Goal: Task Accomplishment & Management: Manage account settings

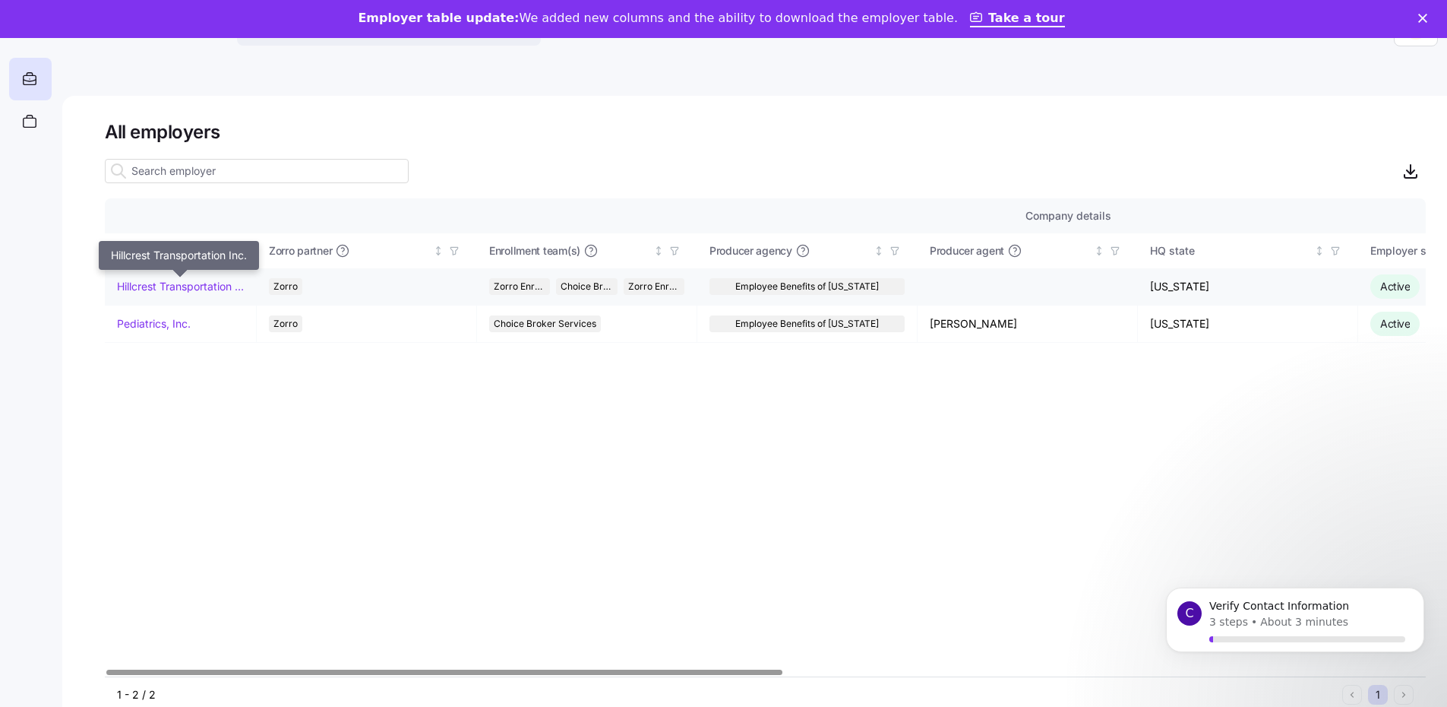
click at [180, 288] on link "Hillcrest Transportation Inc." at bounding box center [180, 286] width 127 height 15
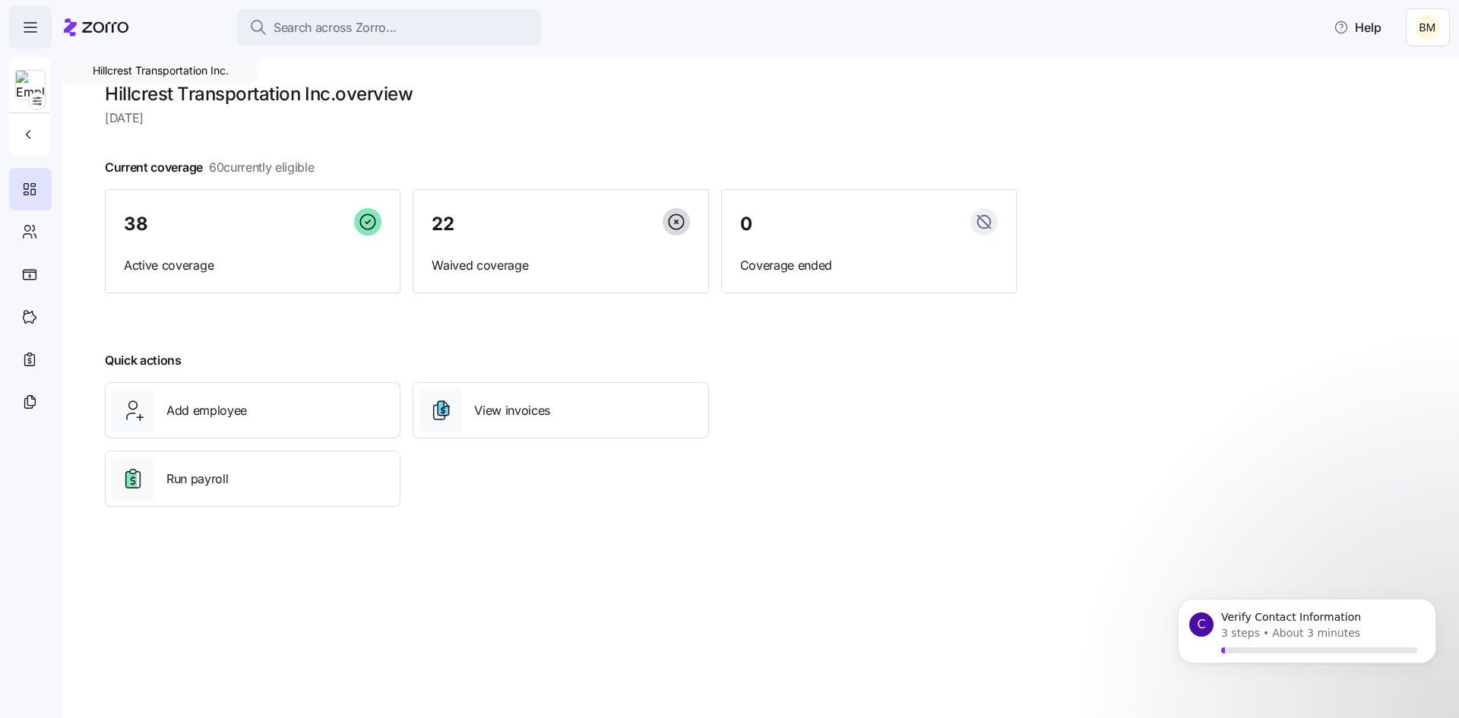
click at [37, 24] on icon "button" at bounding box center [30, 27] width 18 height 18
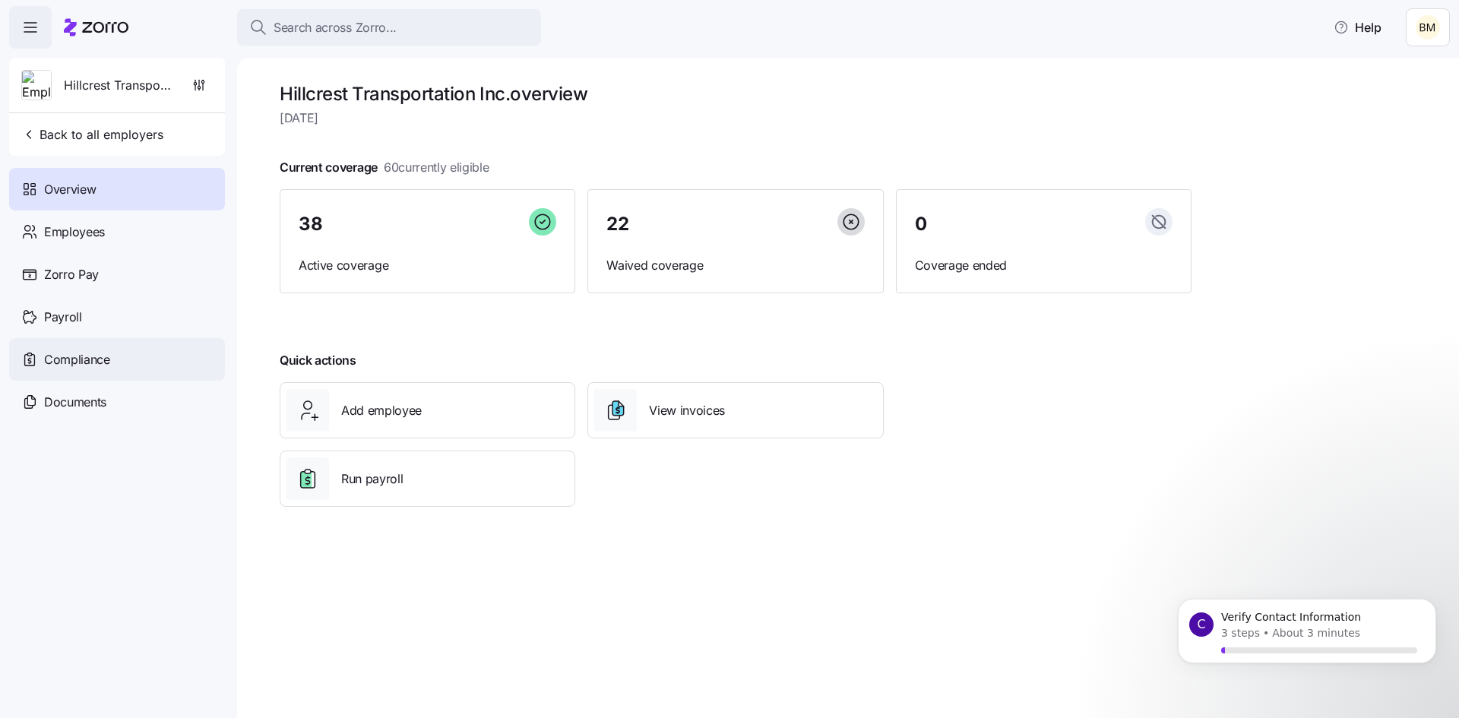
click at [80, 363] on span "Compliance" at bounding box center [77, 359] width 66 height 19
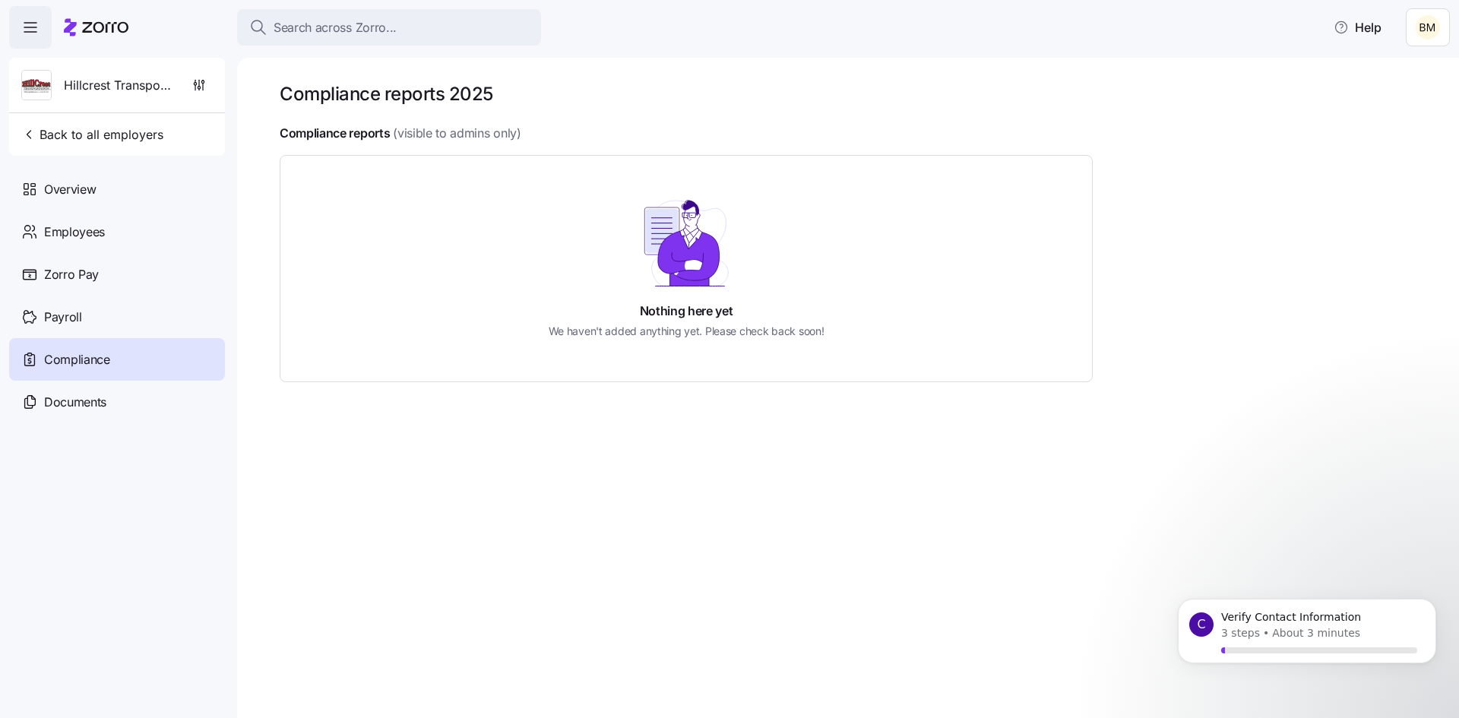
click at [23, 30] on icon "button" at bounding box center [30, 27] width 18 height 18
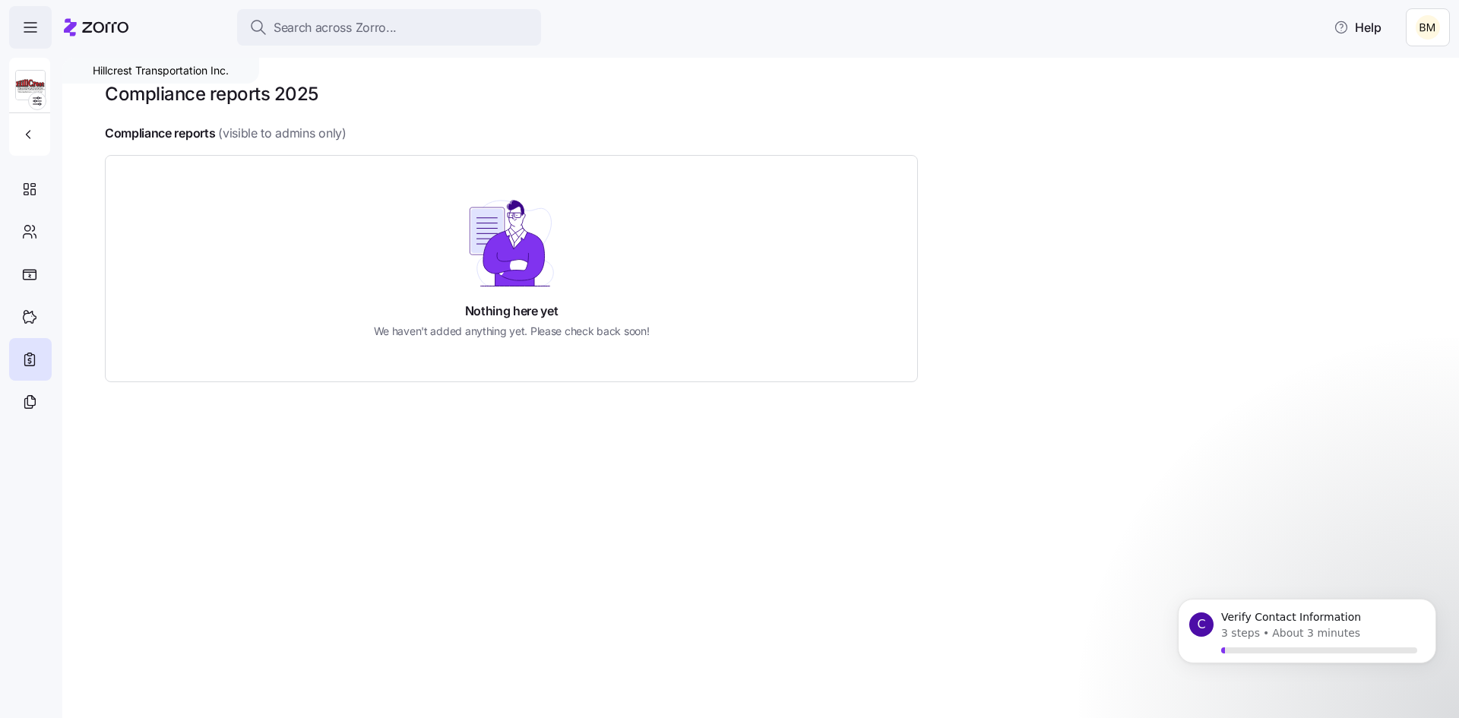
click at [23, 30] on icon "button" at bounding box center [30, 27] width 18 height 18
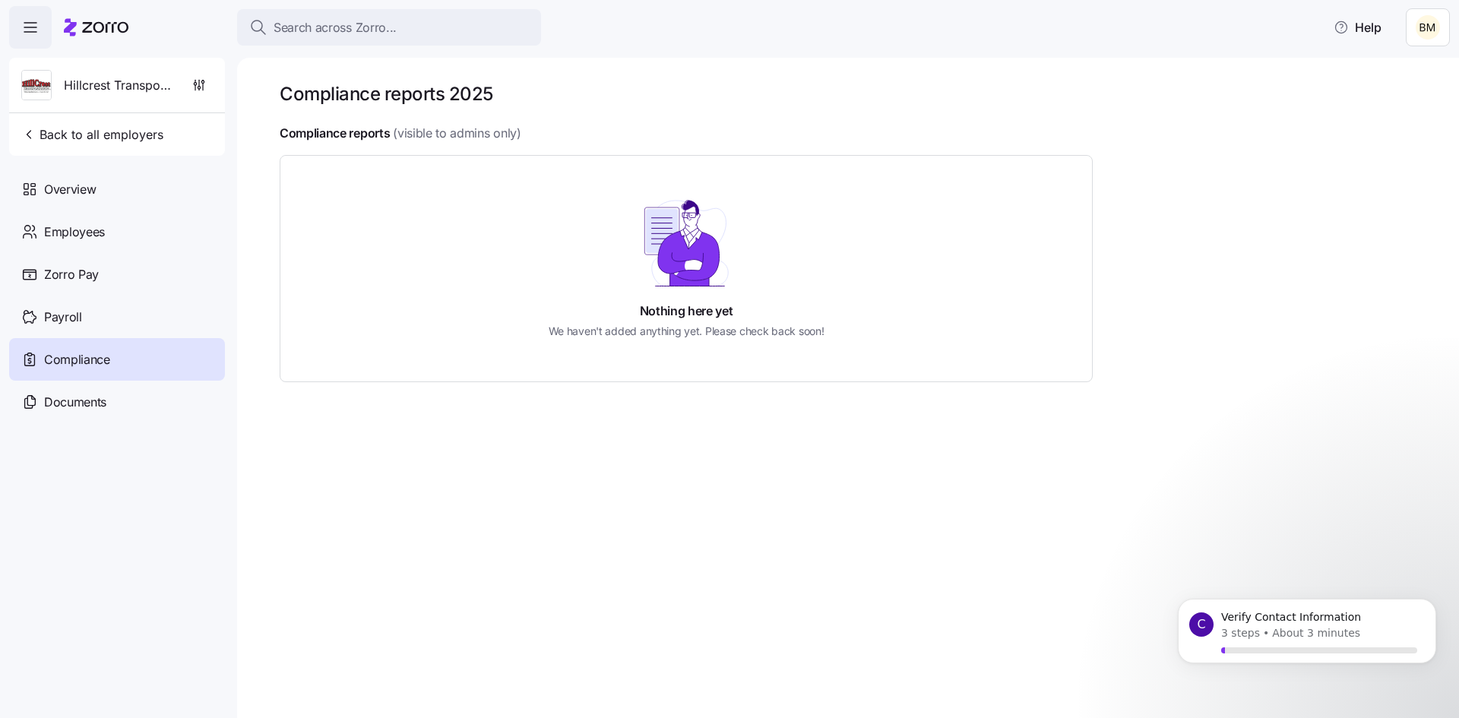
click at [23, 30] on icon "button" at bounding box center [30, 27] width 18 height 18
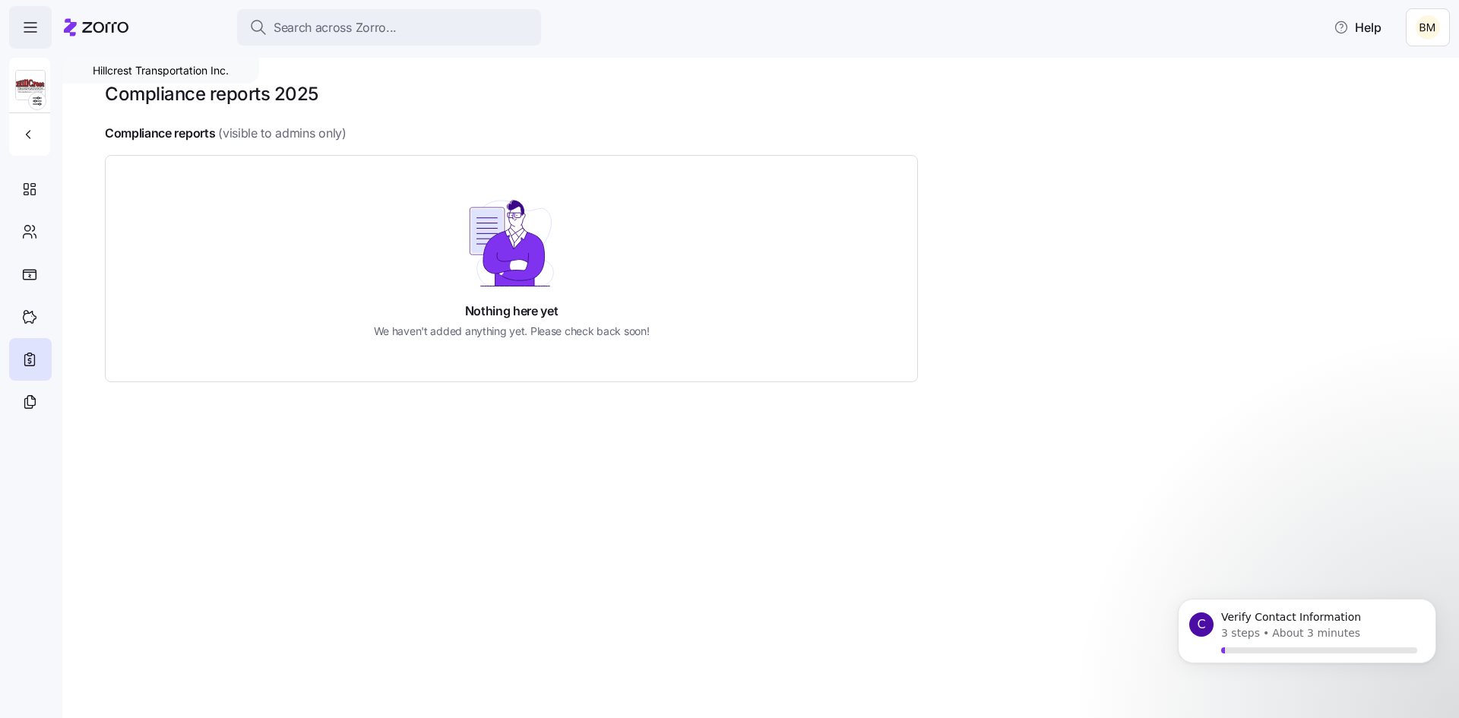
click at [23, 30] on icon "button" at bounding box center [30, 27] width 18 height 18
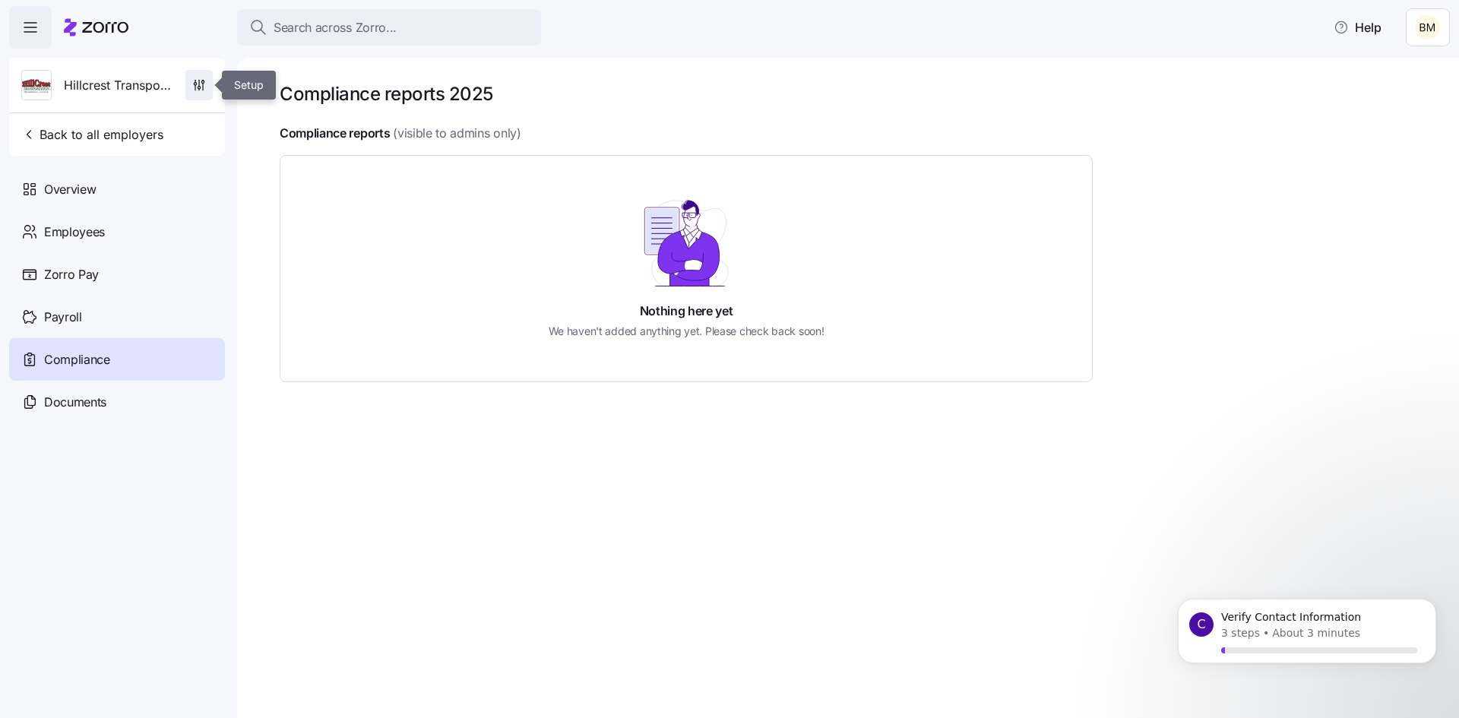
click at [198, 83] on icon "button" at bounding box center [198, 84] width 15 height 15
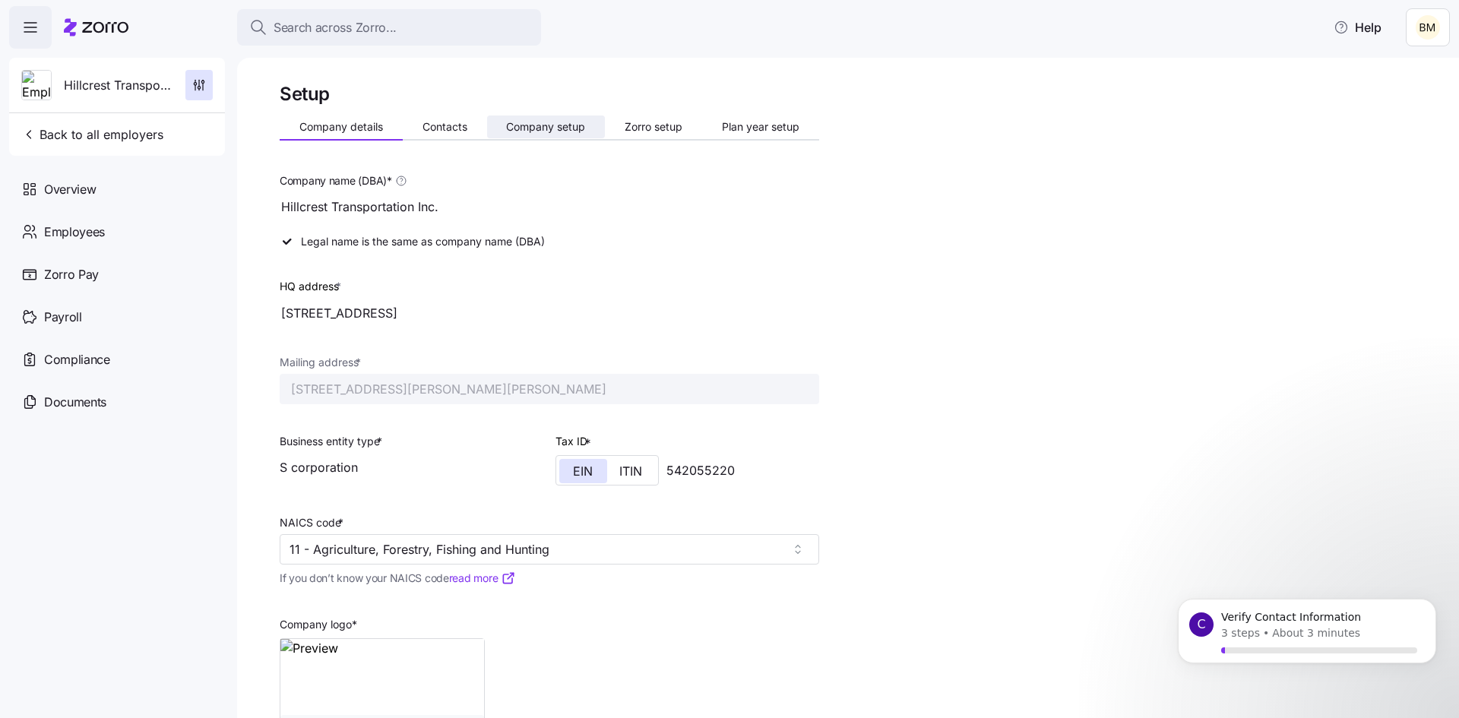
click at [550, 124] on span "Company setup" at bounding box center [545, 127] width 79 height 11
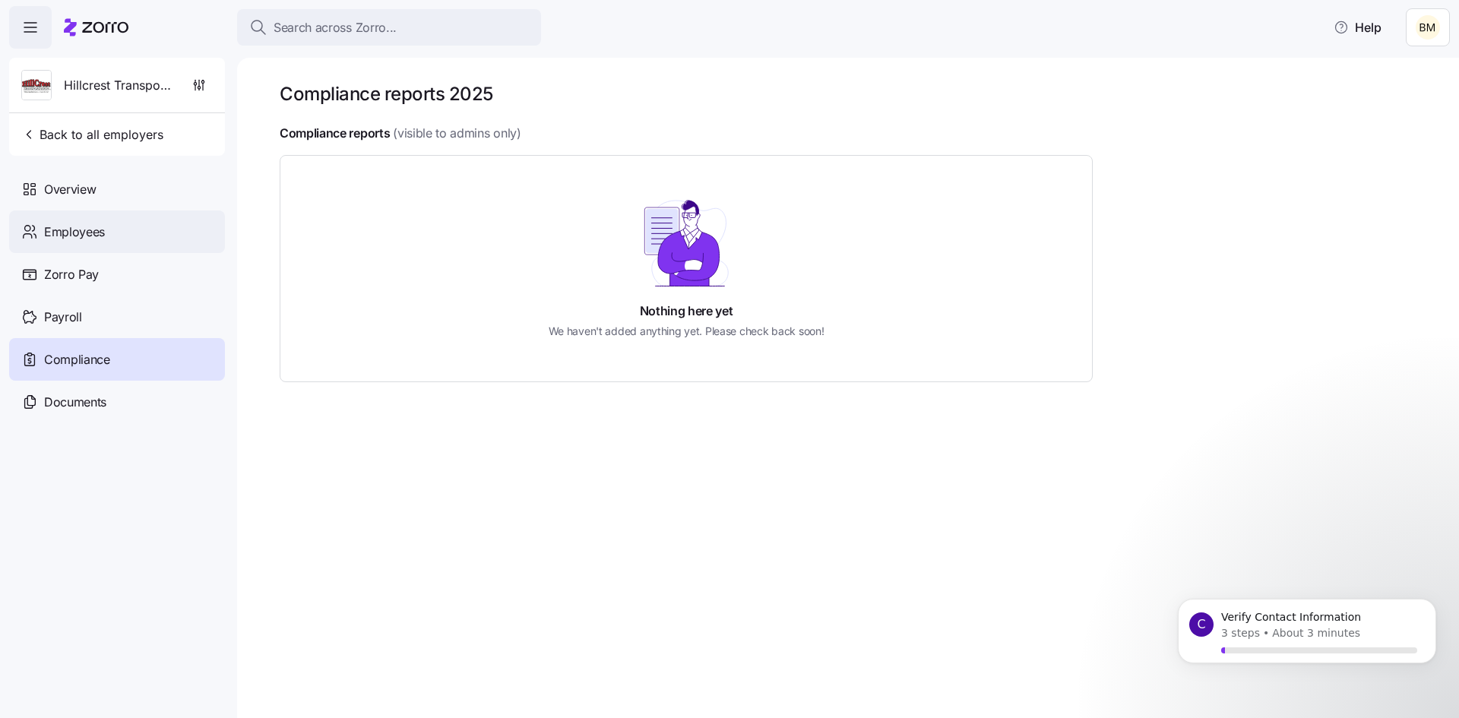
click at [74, 230] on span "Employees" at bounding box center [74, 232] width 61 height 19
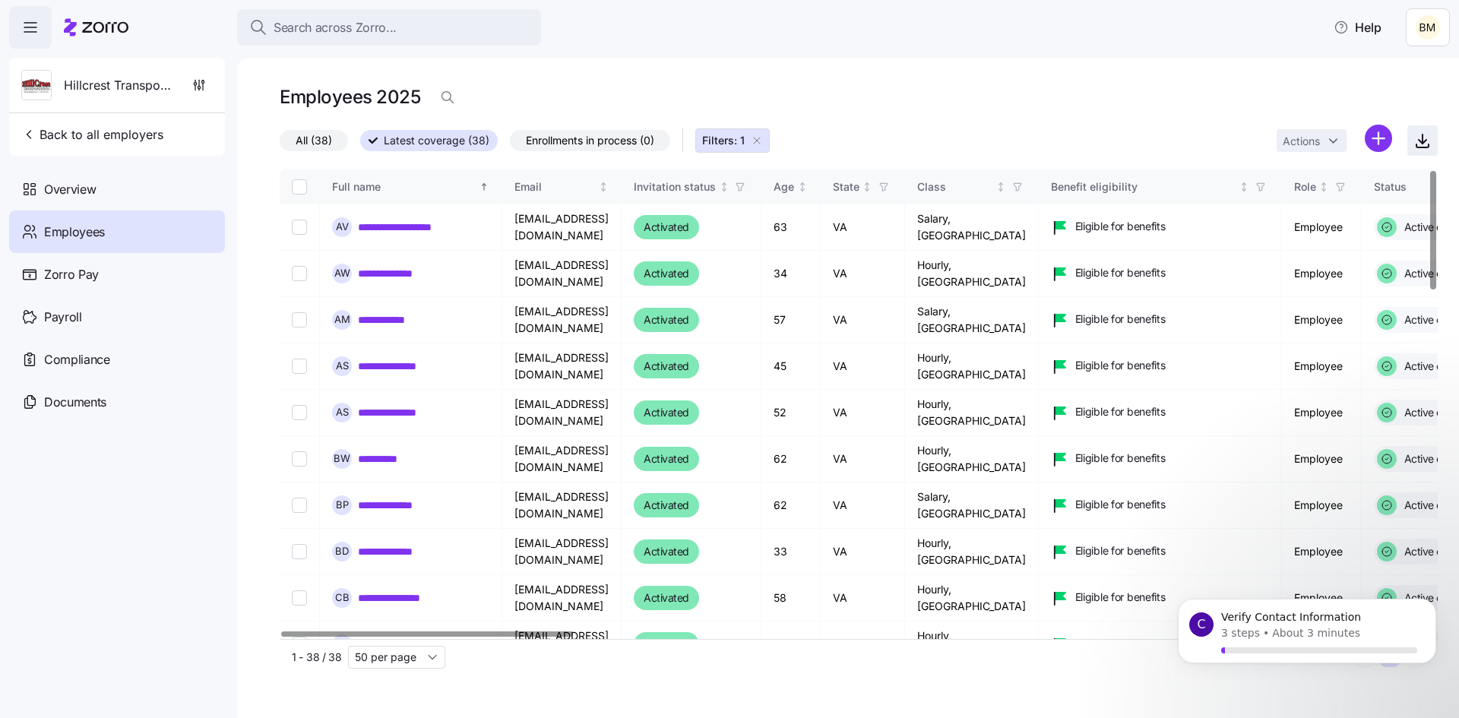
click at [1424, 138] on icon "button" at bounding box center [1422, 140] width 18 height 18
click at [33, 30] on icon "button" at bounding box center [30, 27] width 18 height 18
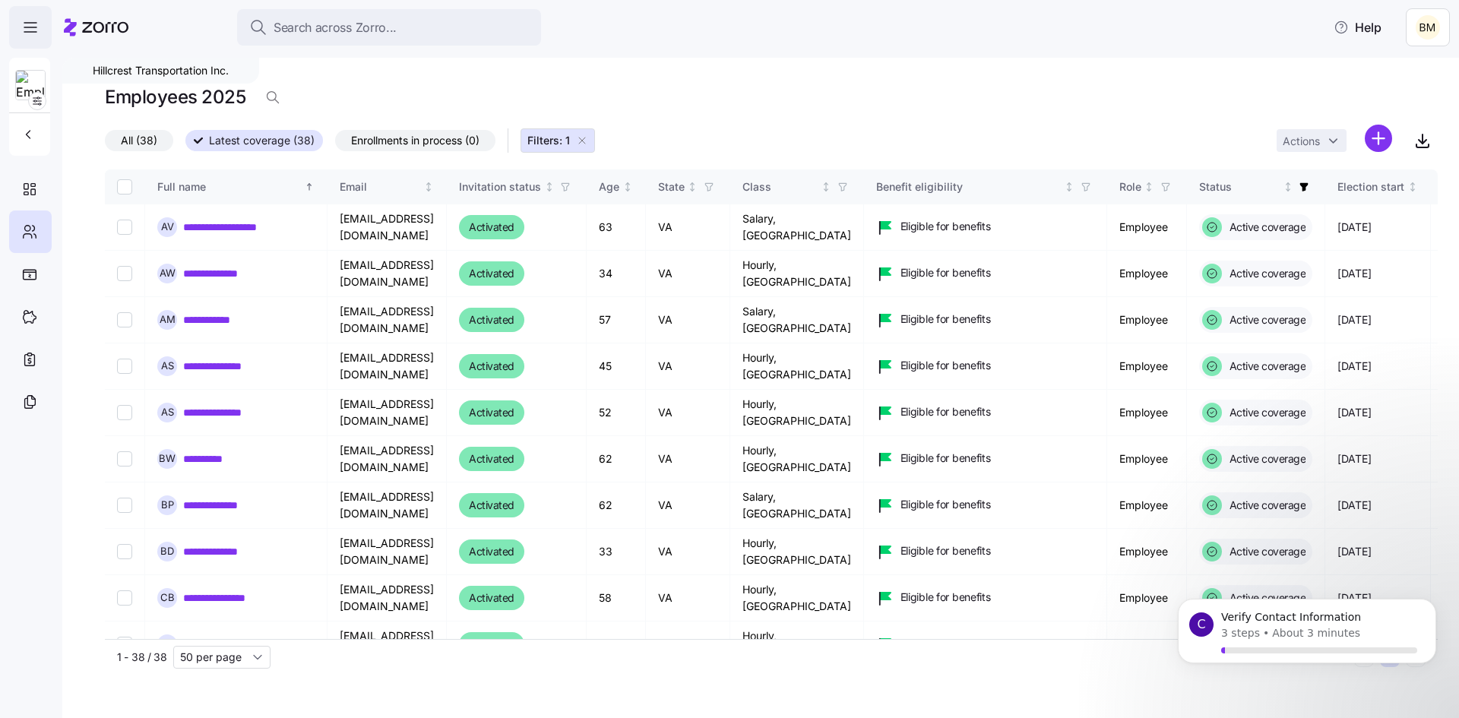
click at [33, 30] on icon "button" at bounding box center [30, 27] width 18 height 18
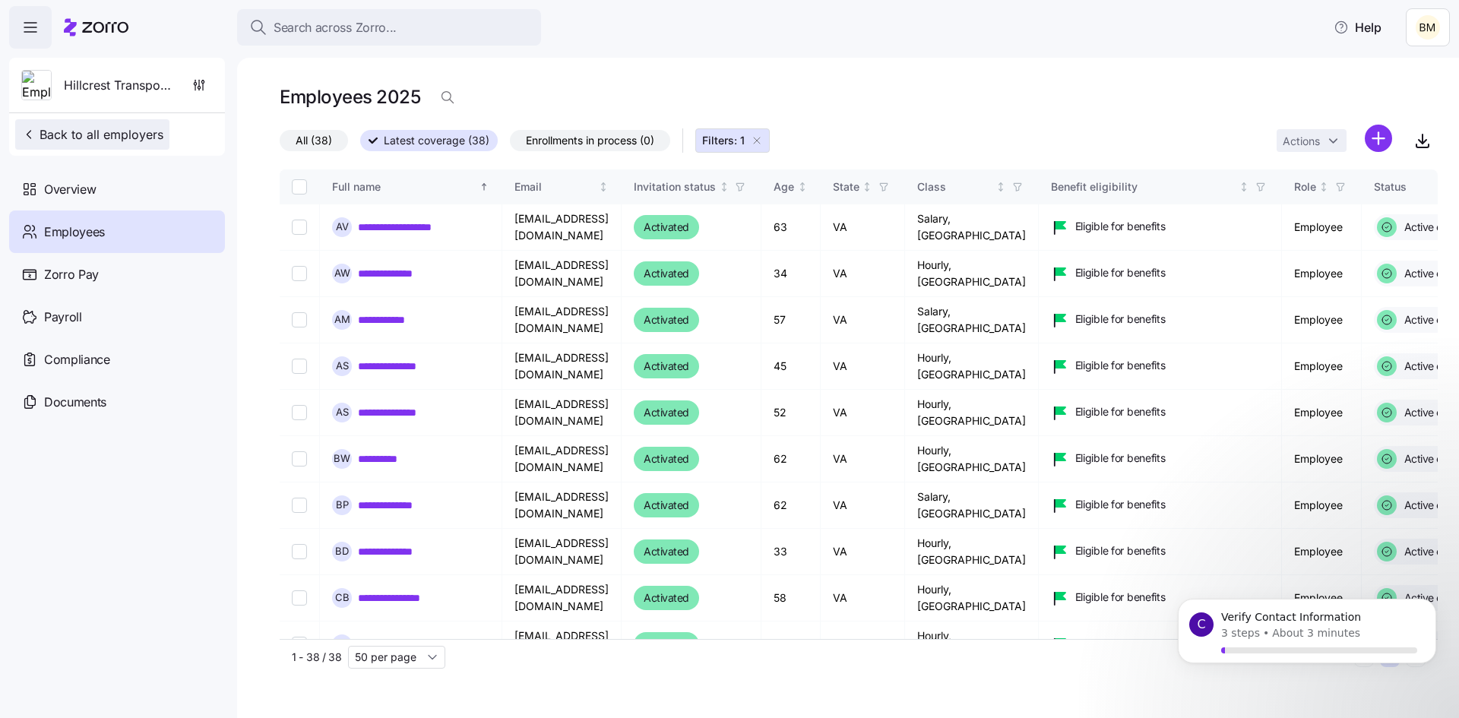
click at [30, 134] on icon "button" at bounding box center [28, 134] width 15 height 15
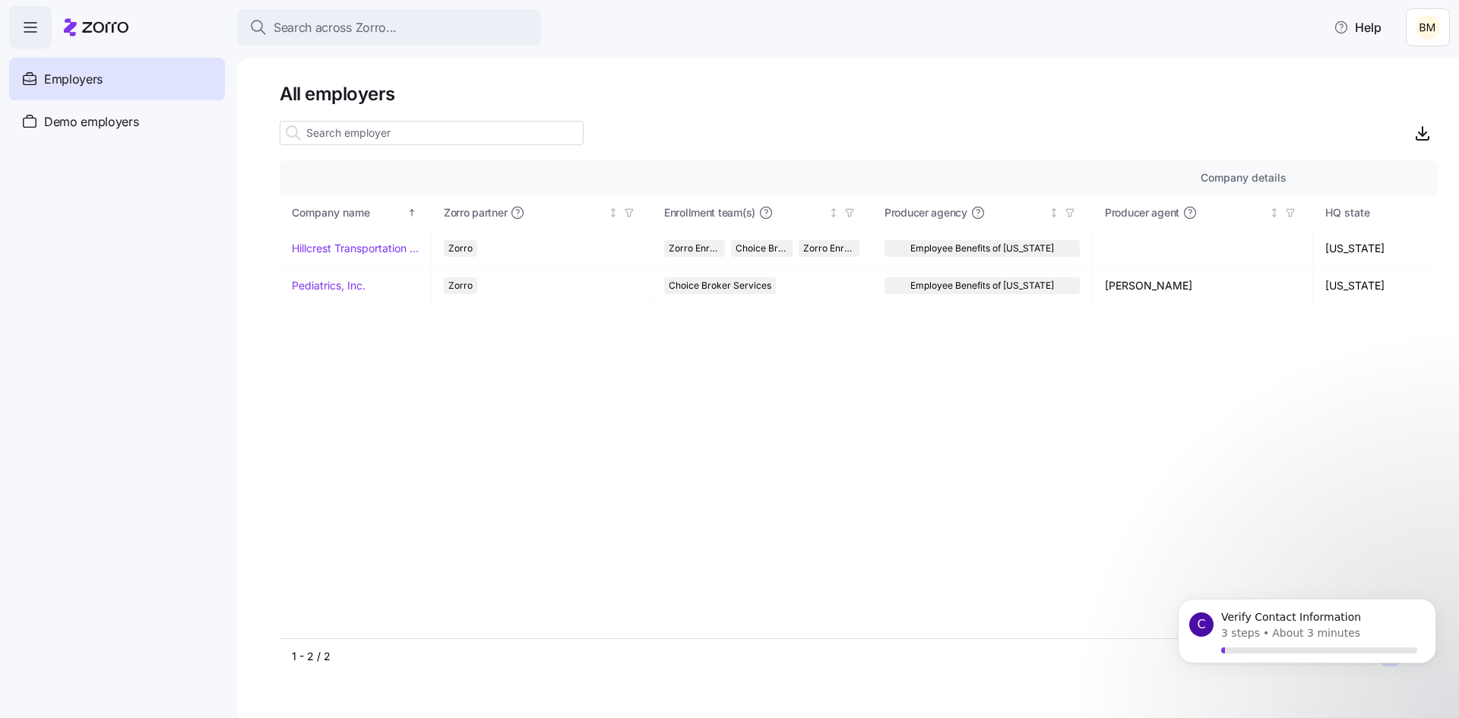
click at [100, 30] on icon at bounding box center [96, 27] width 65 height 18
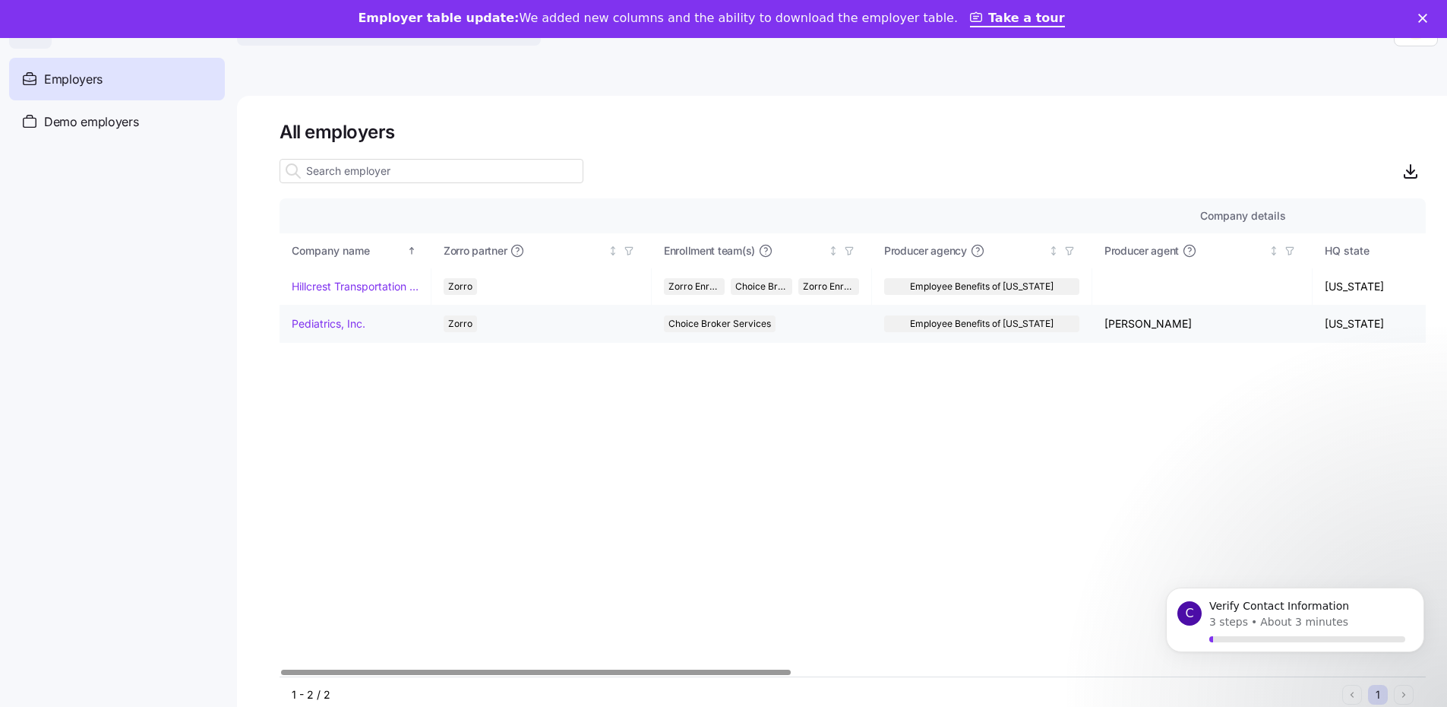
click at [322, 320] on link "Pediatrics, Inc." at bounding box center [329, 323] width 74 height 15
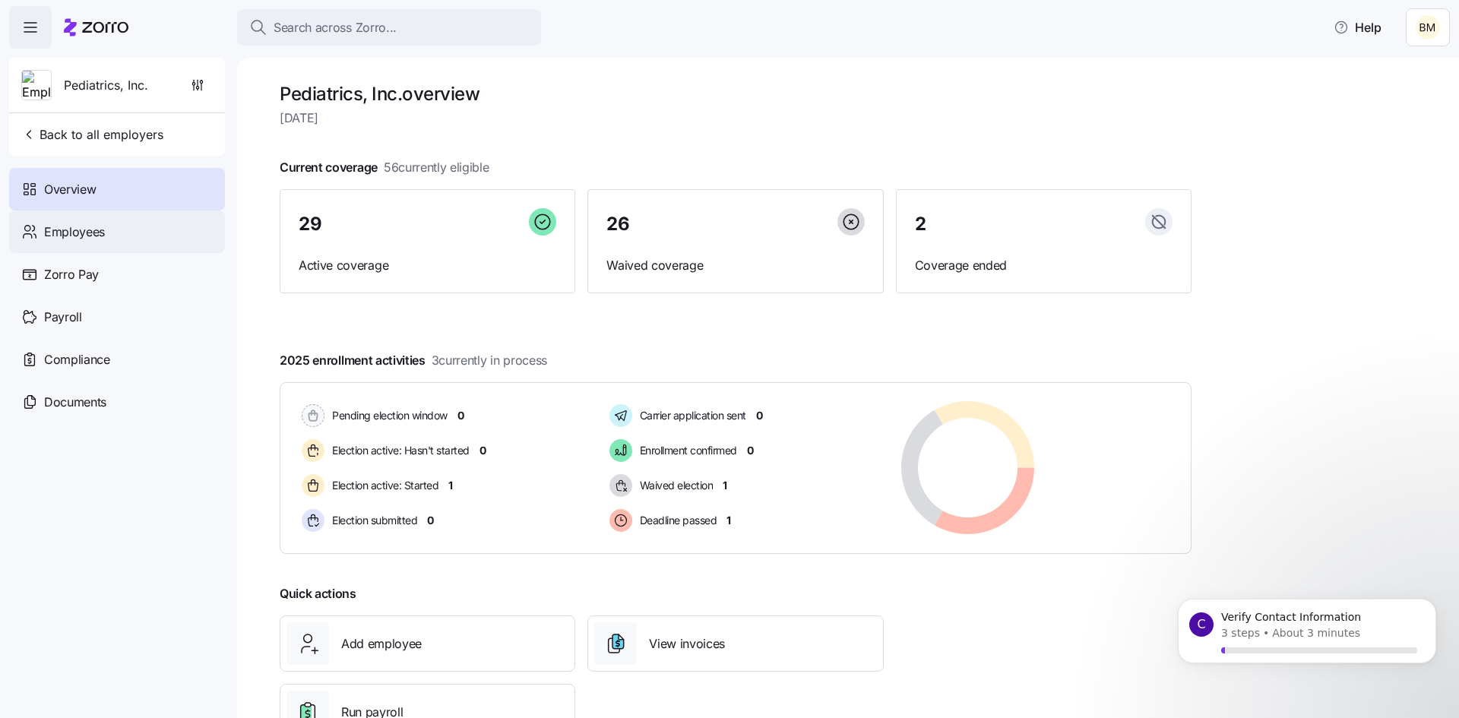
click at [95, 232] on span "Employees" at bounding box center [74, 232] width 61 height 19
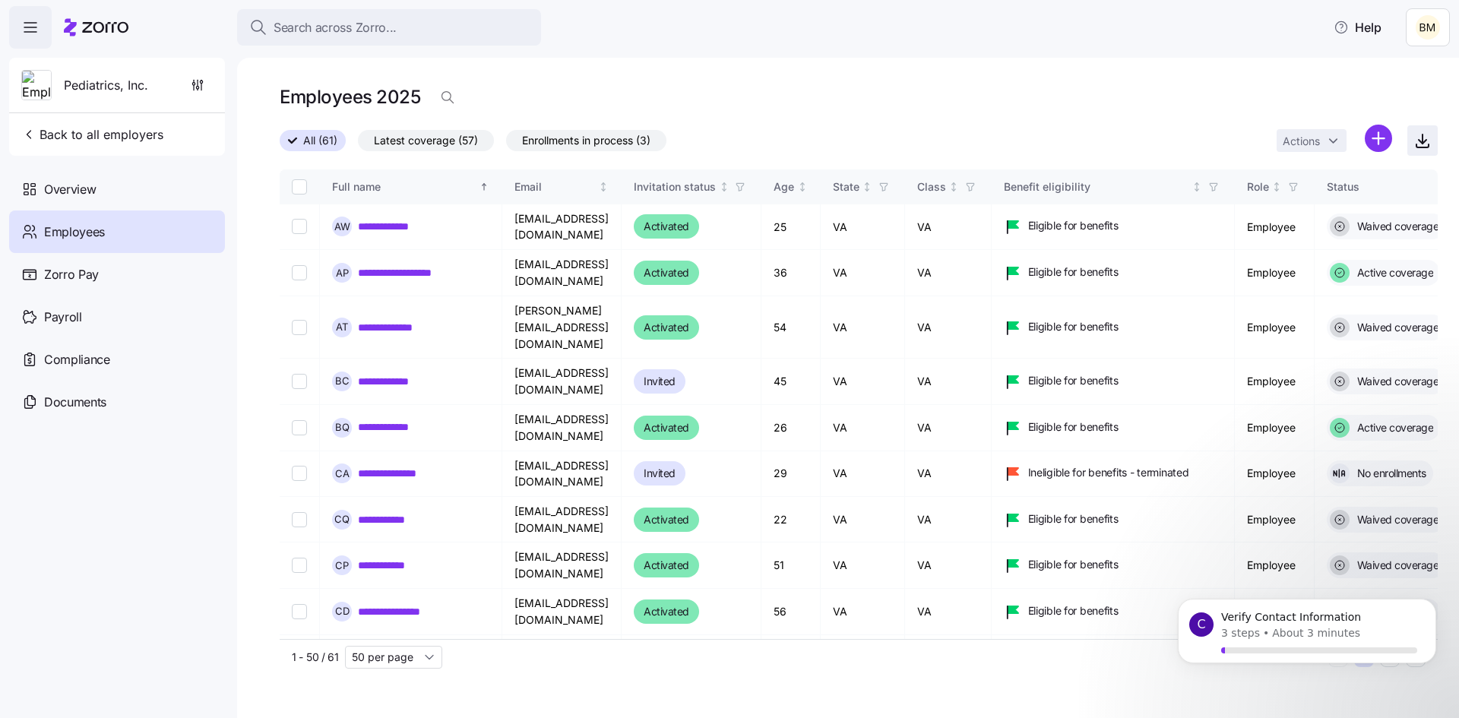
click at [1418, 144] on icon "button" at bounding box center [1422, 140] width 18 height 18
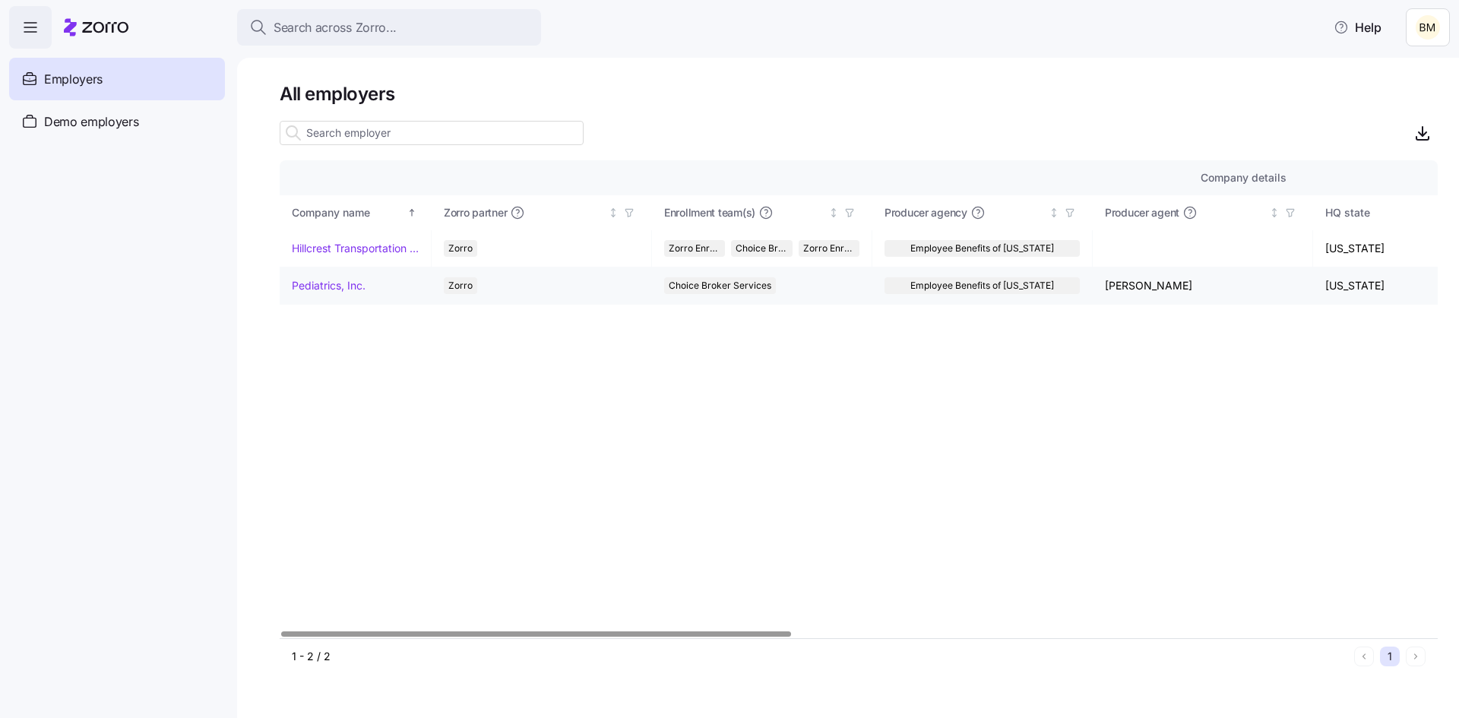
click at [334, 283] on link "Pediatrics, Inc." at bounding box center [329, 285] width 74 height 15
